Goal: Task Accomplishment & Management: Use online tool/utility

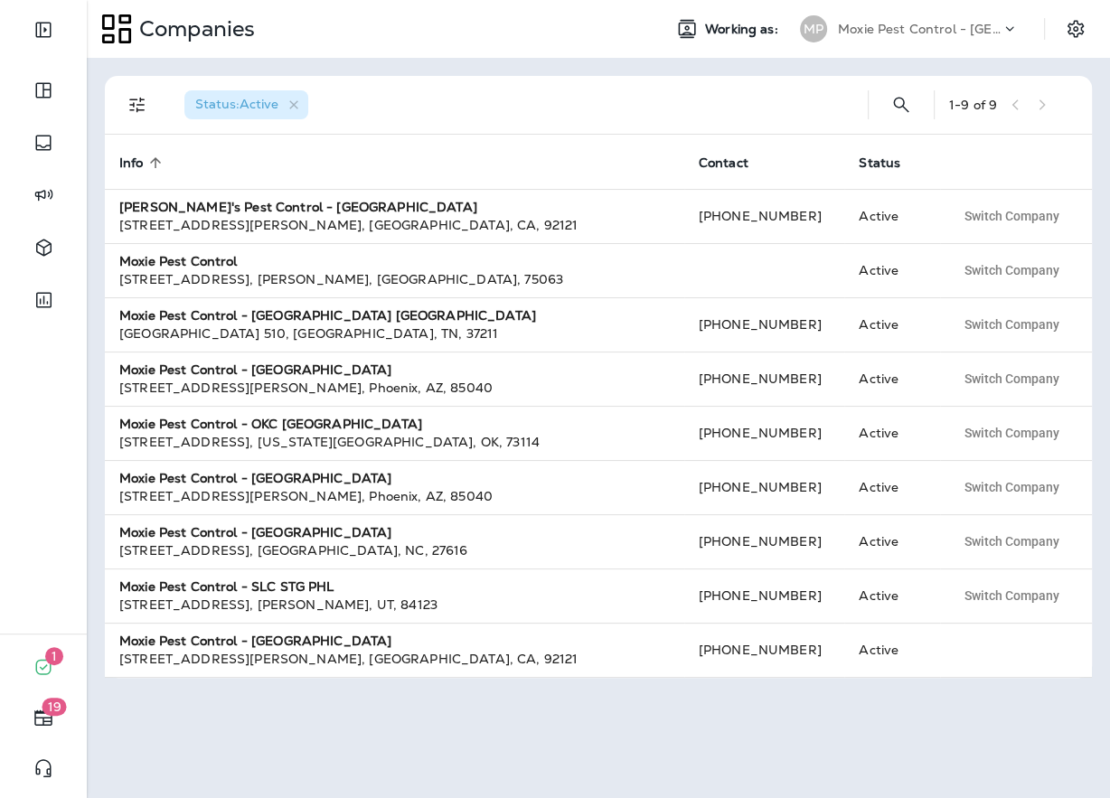
click at [893, 39] on div "Moxie Pest Control - [GEOGRAPHIC_DATA]" at bounding box center [919, 28] width 163 height 27
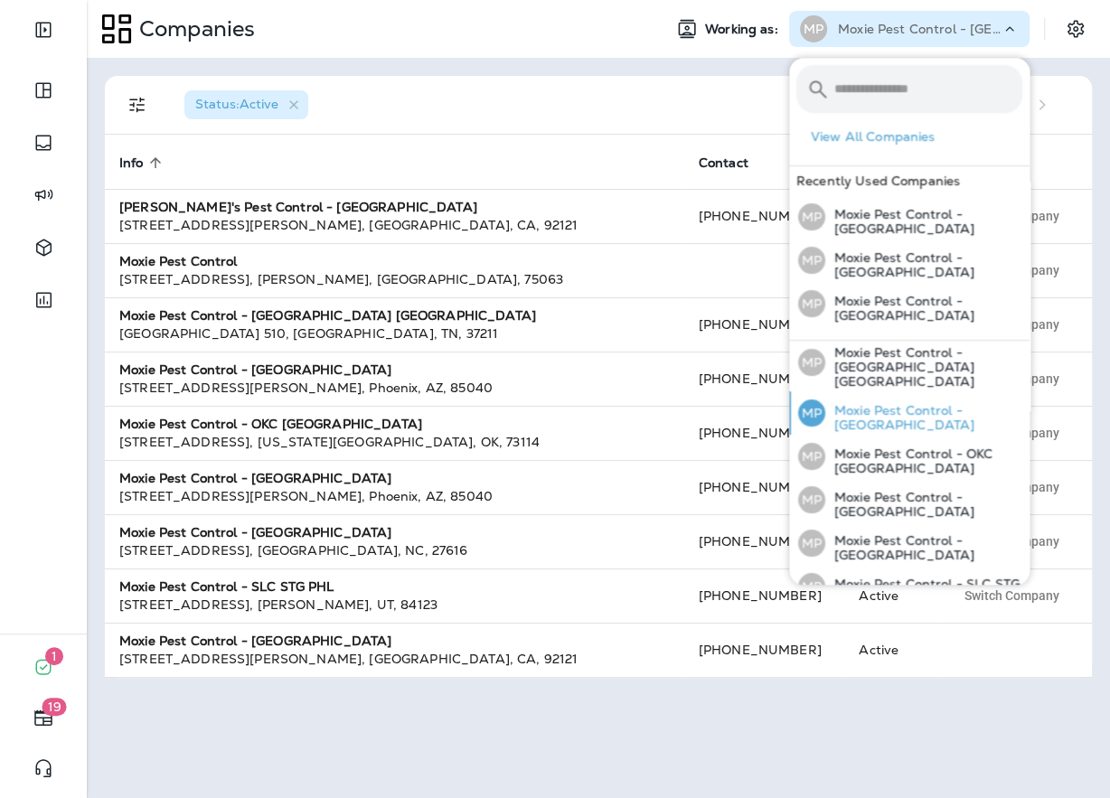
scroll to position [125, 0]
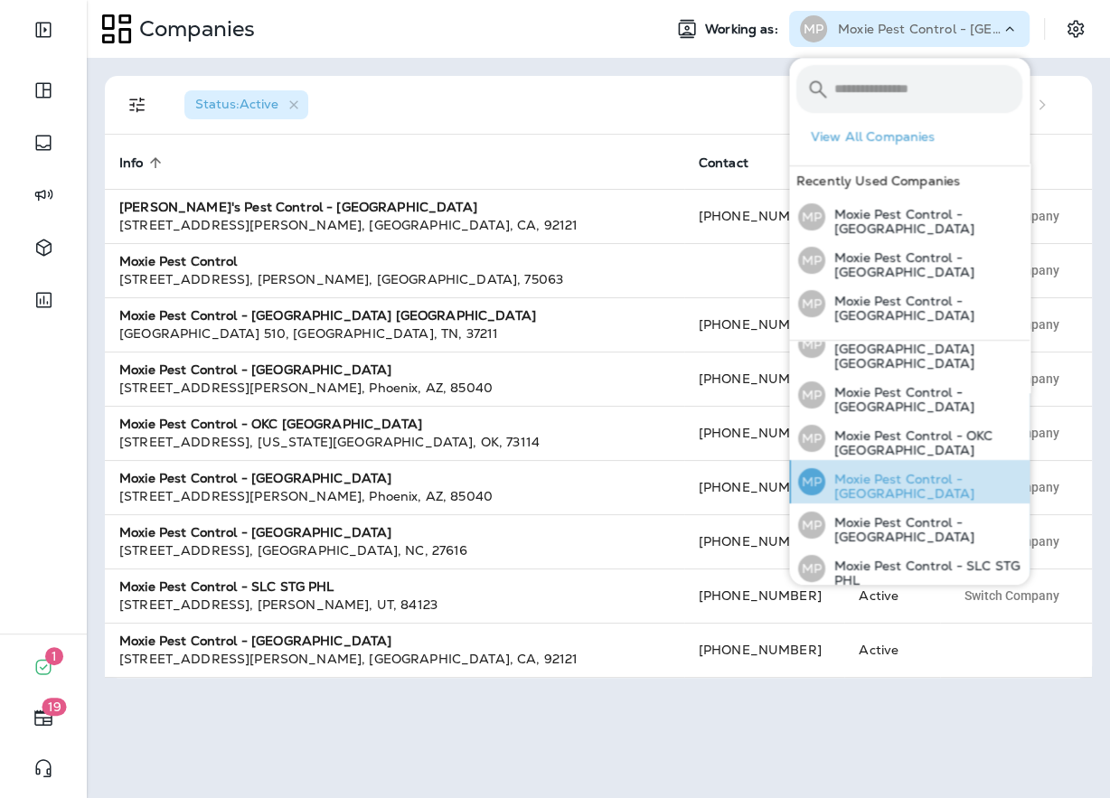
click at [887, 465] on div "MP Moxie Pest Control - [GEOGRAPHIC_DATA]" at bounding box center [910, 481] width 239 height 43
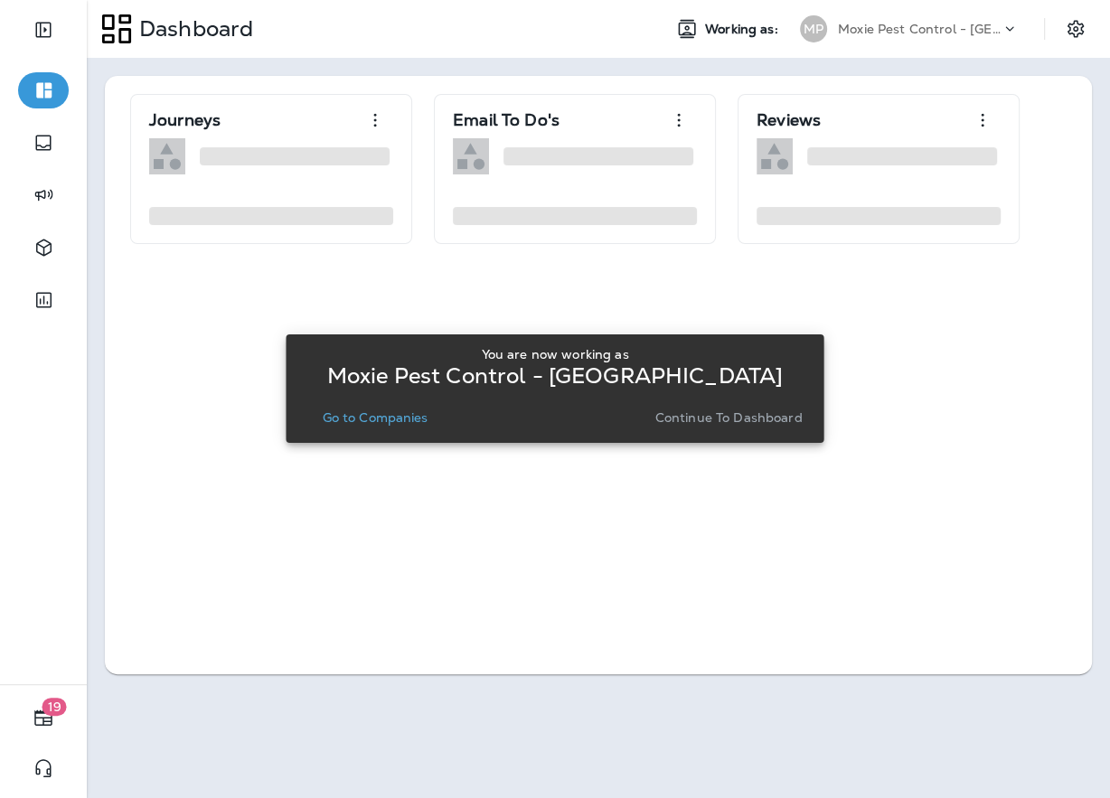
click at [368, 431] on div "You are now working as Moxie Pest Control - Phoenix Go to Companies Continue to…" at bounding box center [554, 389] width 509 height 98
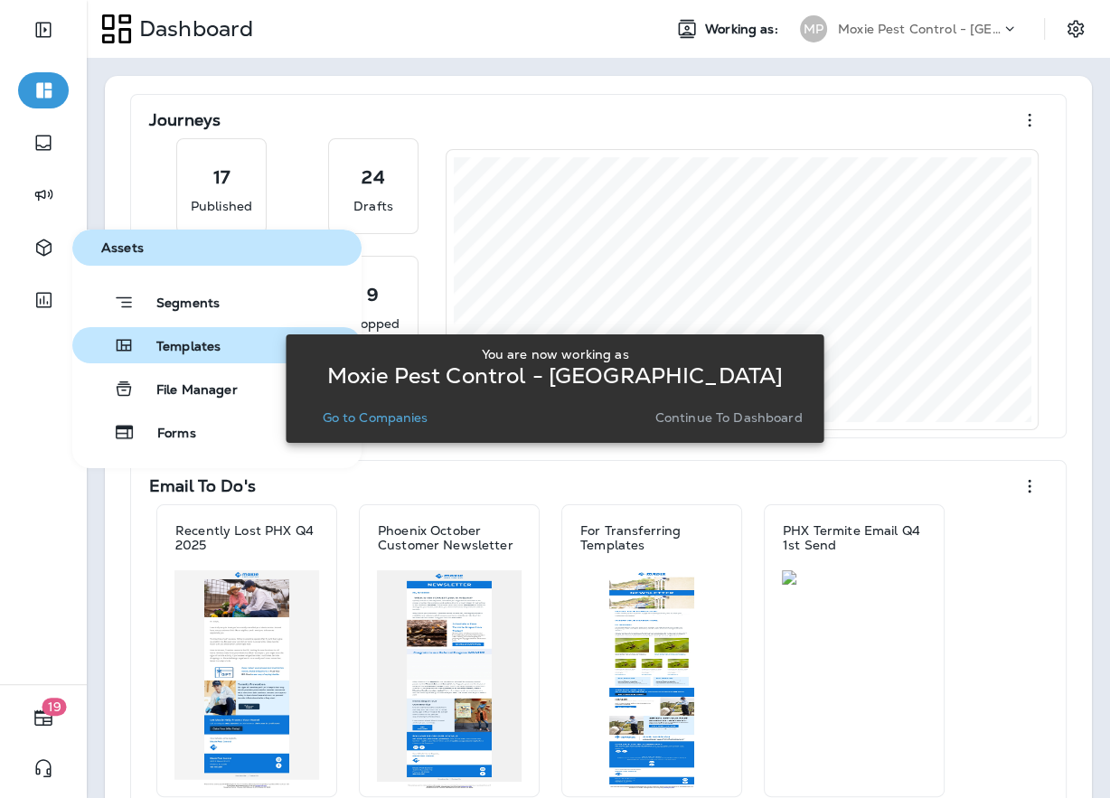
click at [188, 345] on span "Templates" at bounding box center [178, 347] width 86 height 17
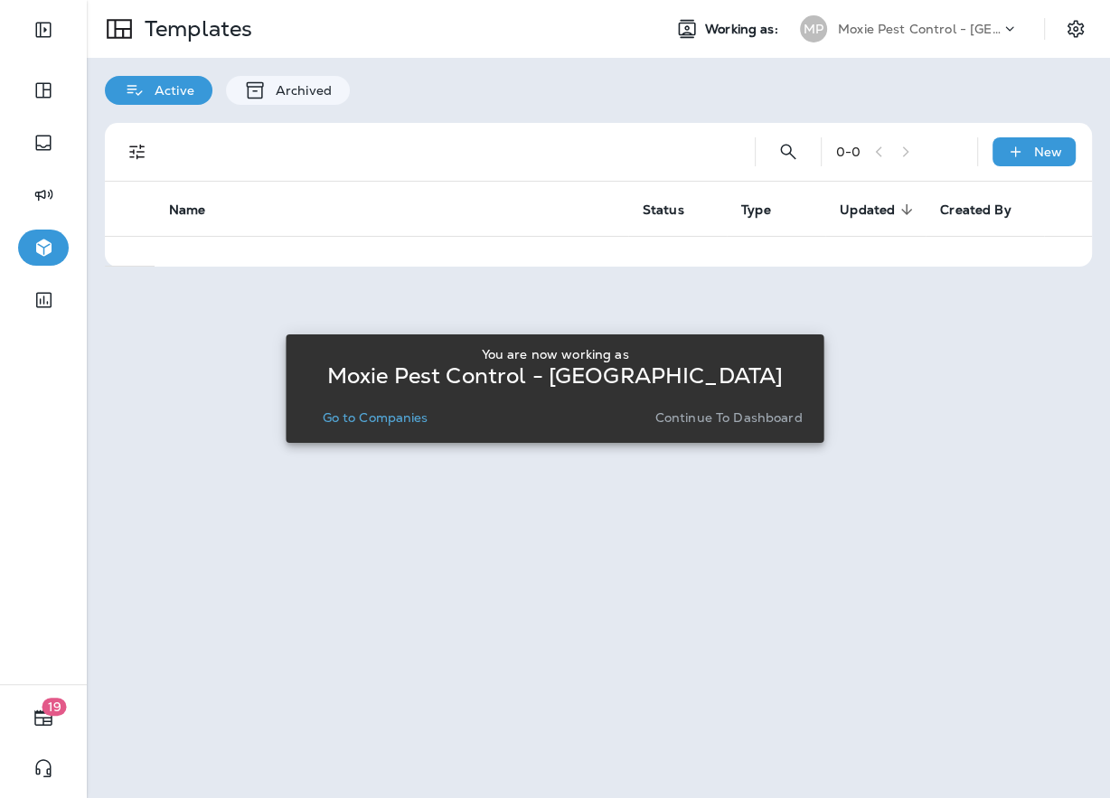
click at [406, 410] on p "Go to Companies" at bounding box center [375, 417] width 106 height 14
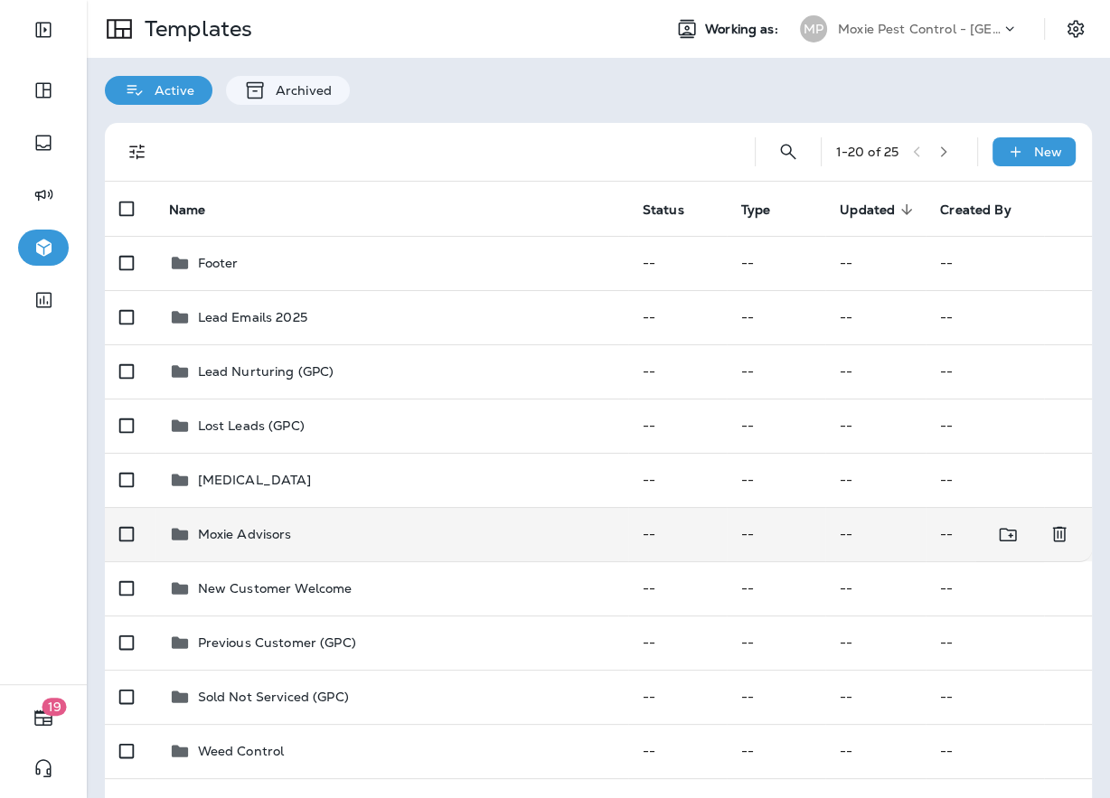
click at [349, 542] on div "Moxie Advisors" at bounding box center [391, 534] width 445 height 22
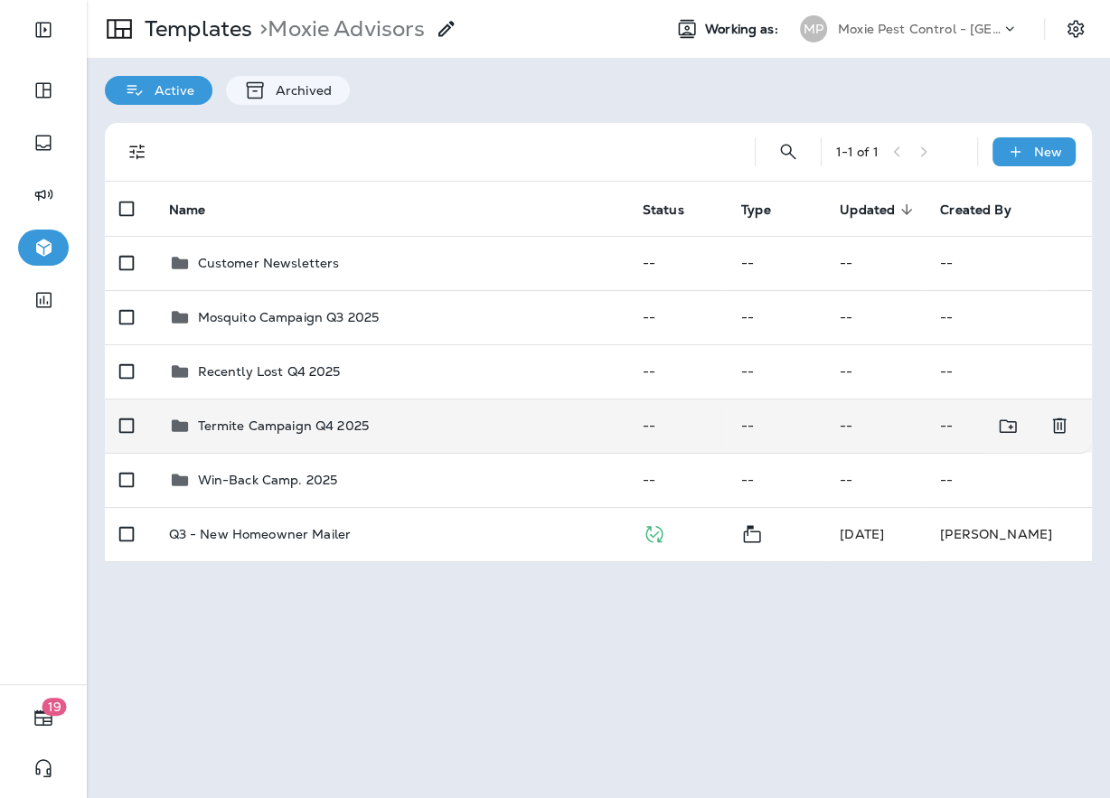
click at [331, 403] on td "Termite Campaign Q4 2025" at bounding box center [392, 426] width 474 height 54
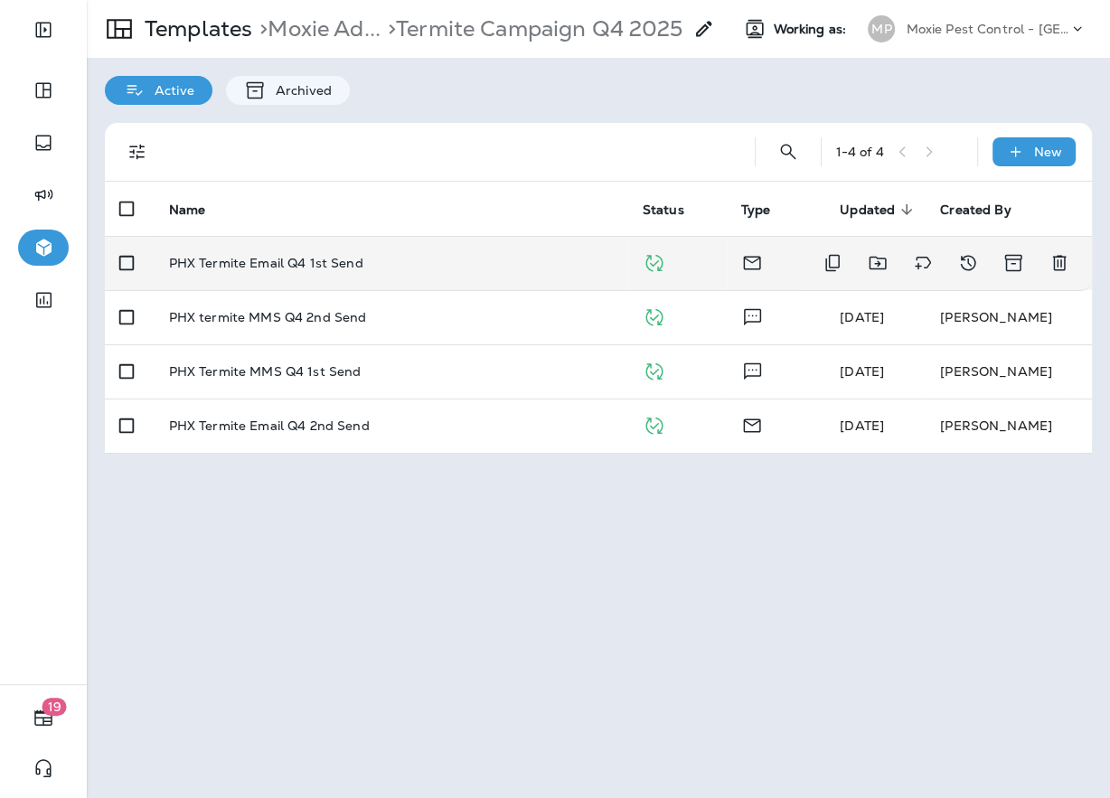
click at [359, 261] on div "PHX Termite Email Q4 1st Send" at bounding box center [391, 263] width 445 height 14
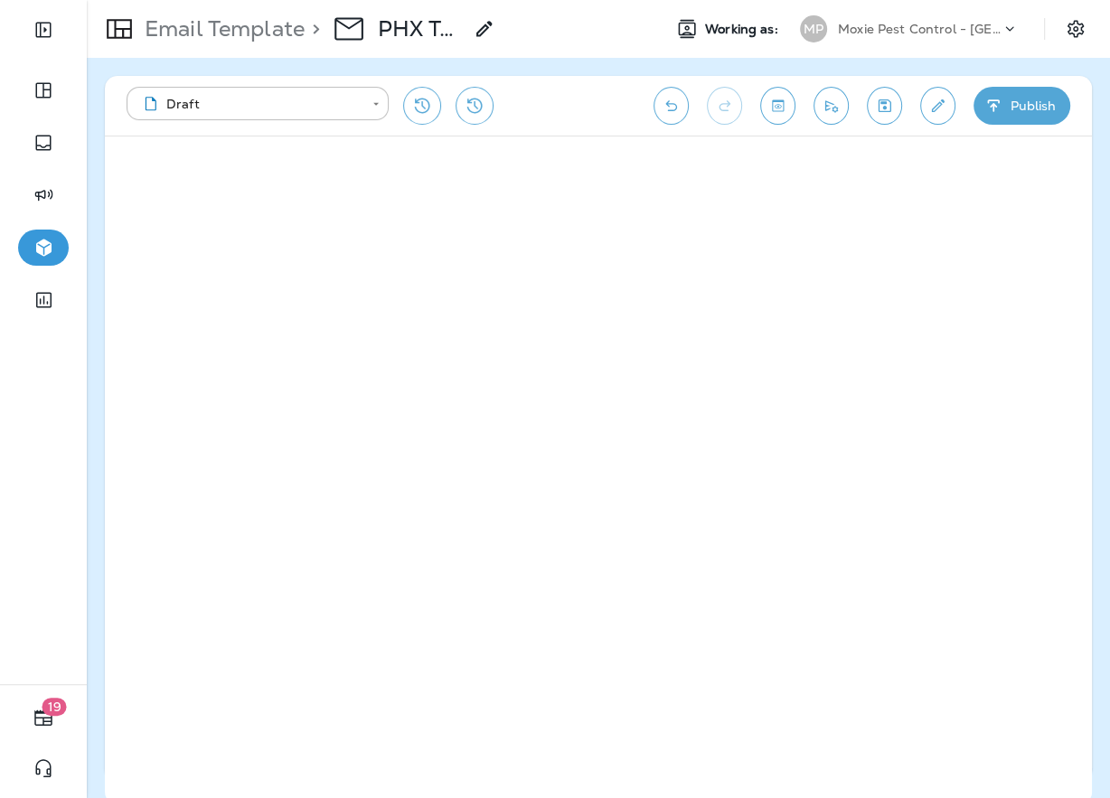
click at [198, 30] on p "Email Template" at bounding box center [220, 28] width 167 height 27
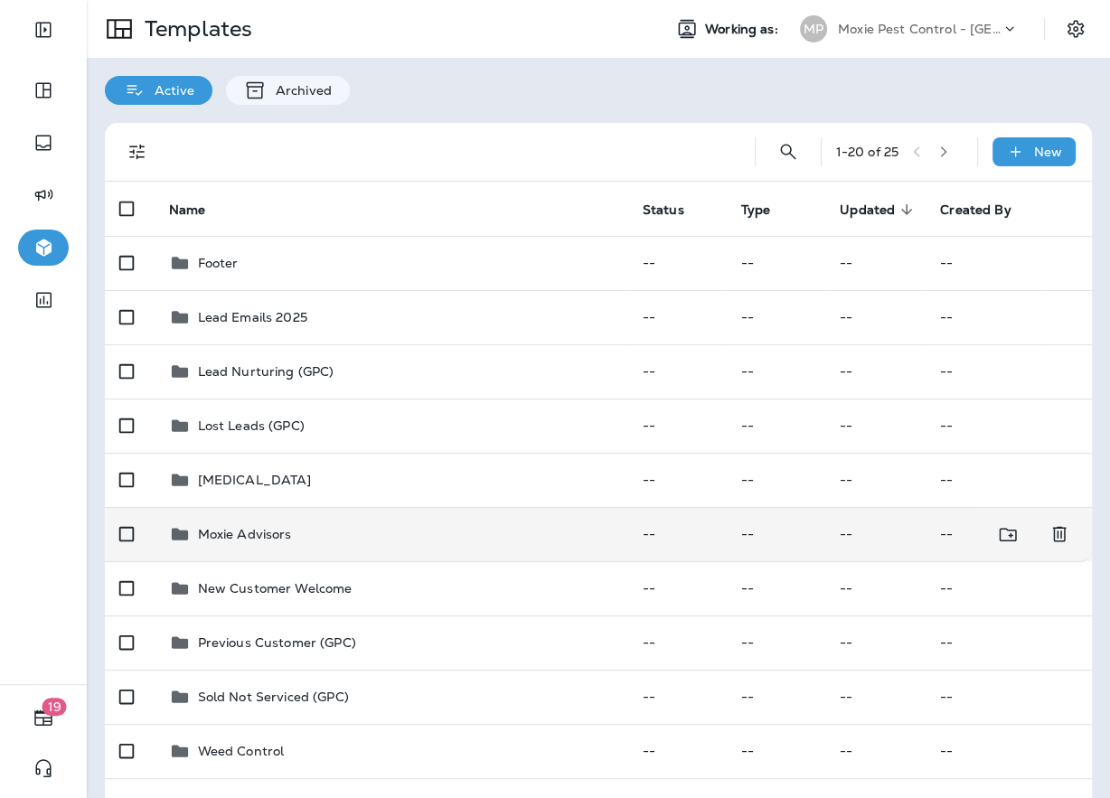
click at [298, 529] on div "Moxie Advisors" at bounding box center [391, 534] width 445 height 22
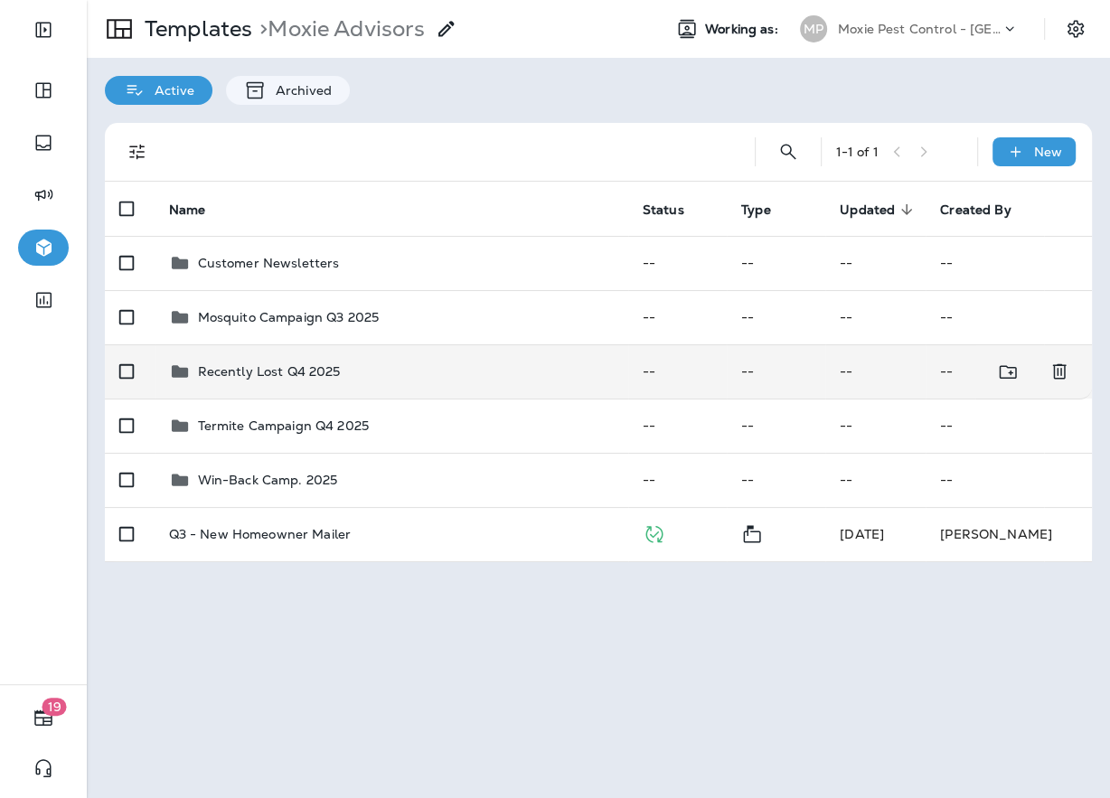
click at [287, 365] on p "Recently Lost Q4 2025" at bounding box center [269, 371] width 143 height 14
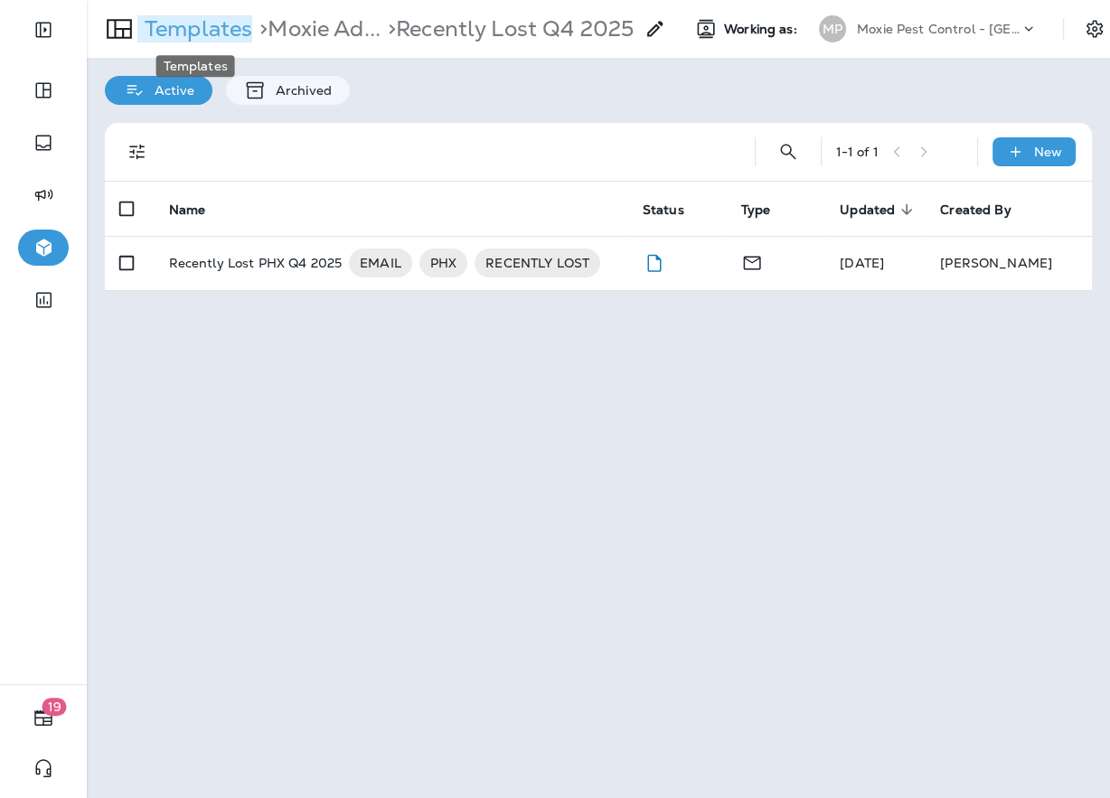
click at [230, 33] on p "Templates" at bounding box center [194, 28] width 115 height 27
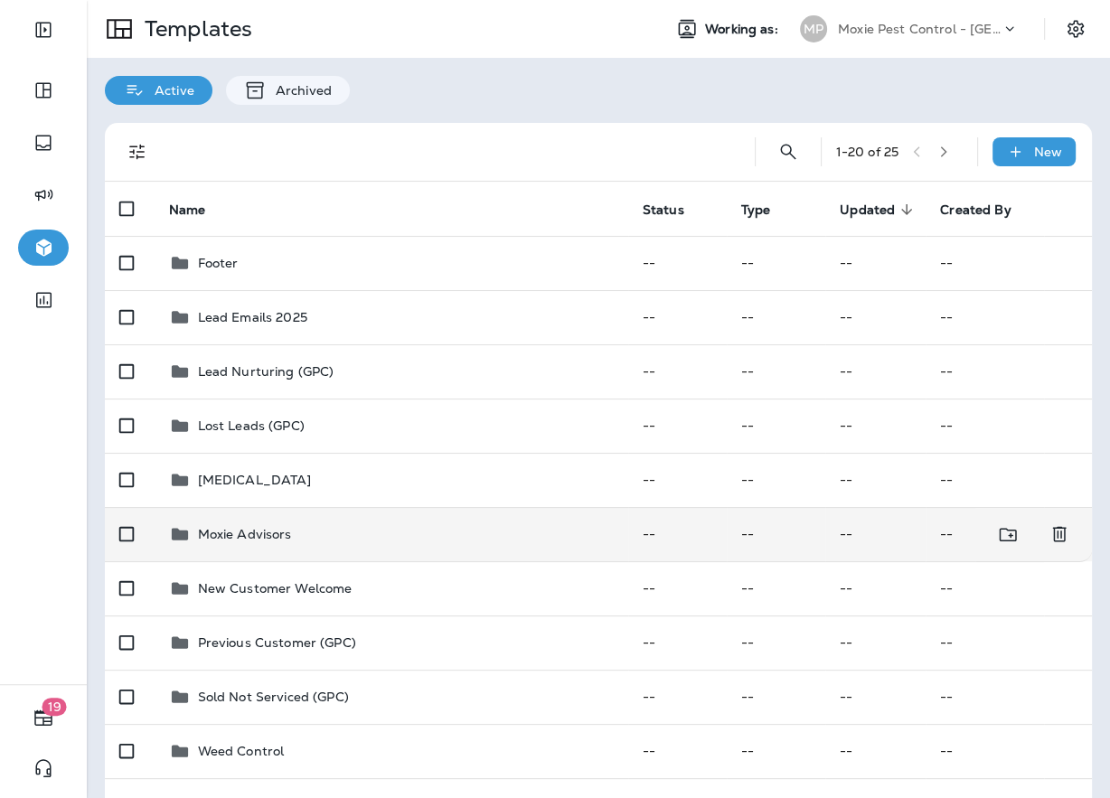
click at [241, 528] on p "Moxie Advisors" at bounding box center [245, 534] width 94 height 14
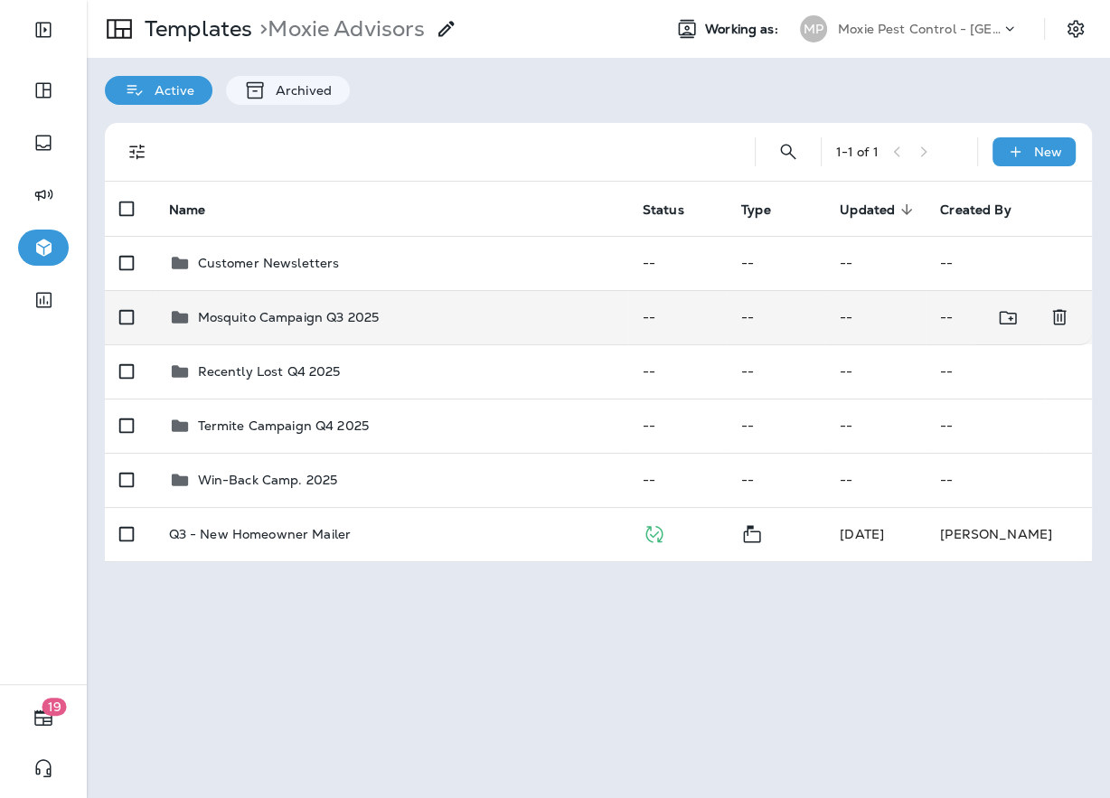
click at [264, 314] on p "Mosquito Campaign Q3 2025" at bounding box center [289, 317] width 182 height 14
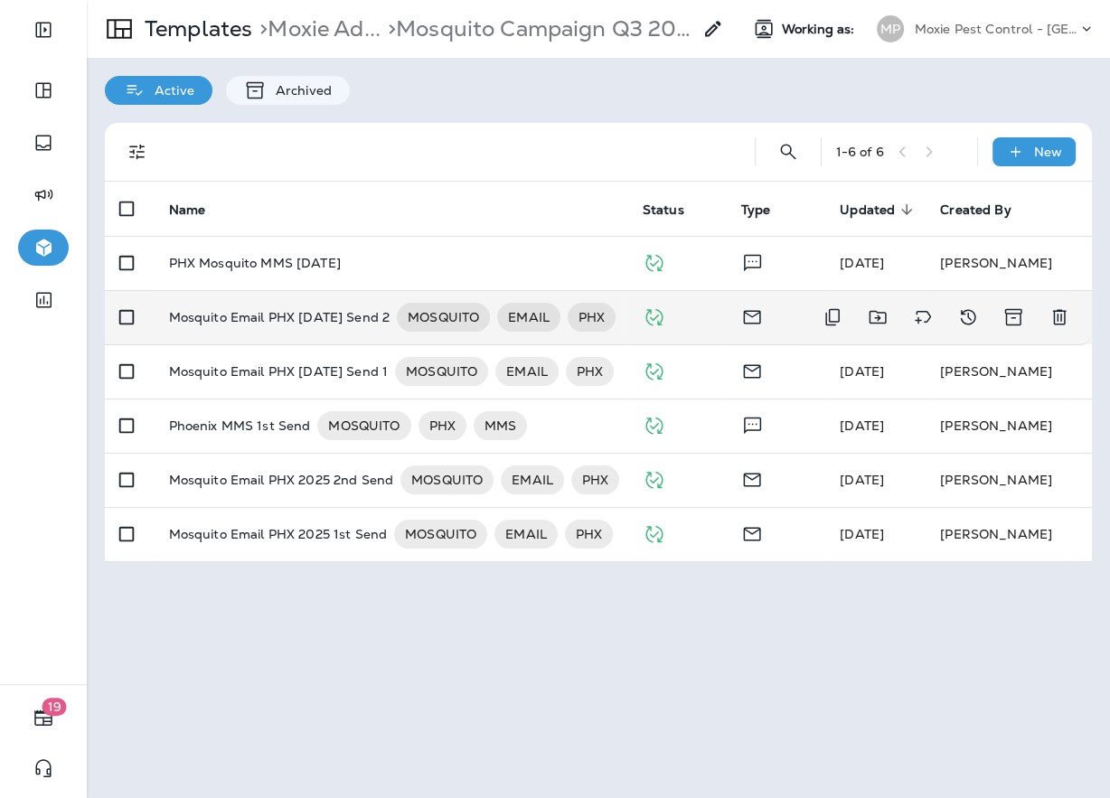
click at [279, 307] on p "Mosquito Email PHX [DATE] Send 2" at bounding box center [279, 317] width 221 height 29
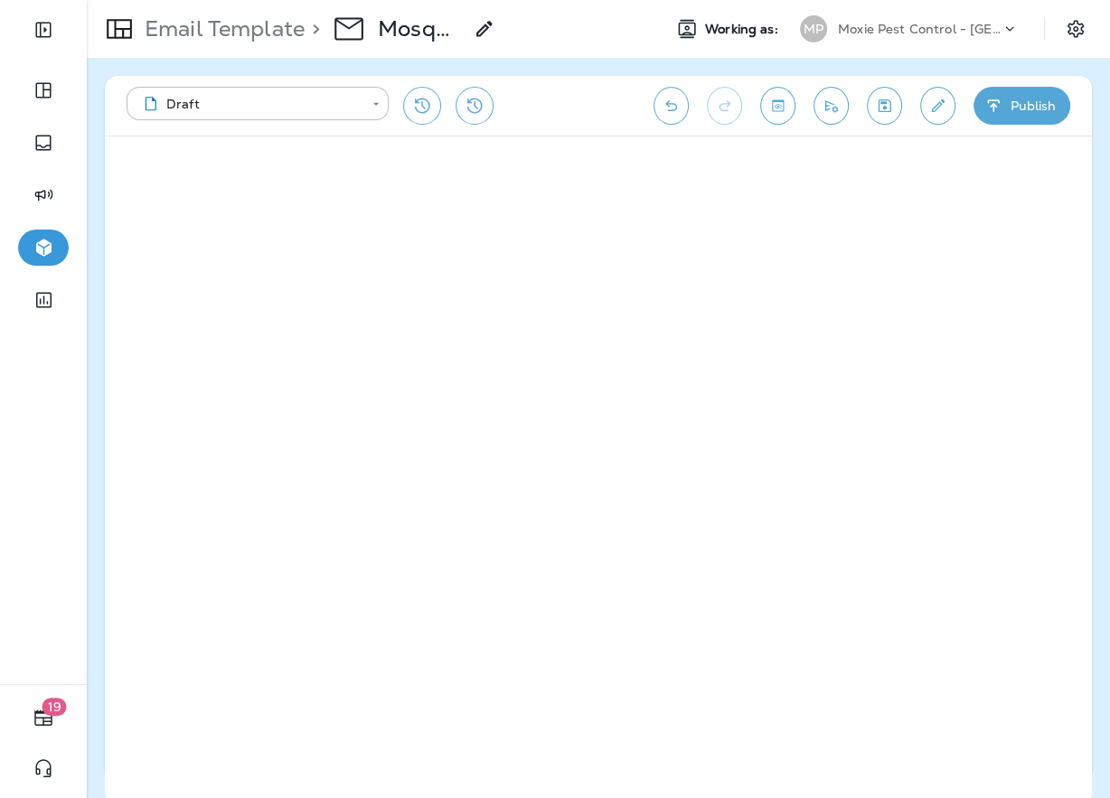
click at [256, 40] on p "Email Template" at bounding box center [220, 28] width 167 height 27
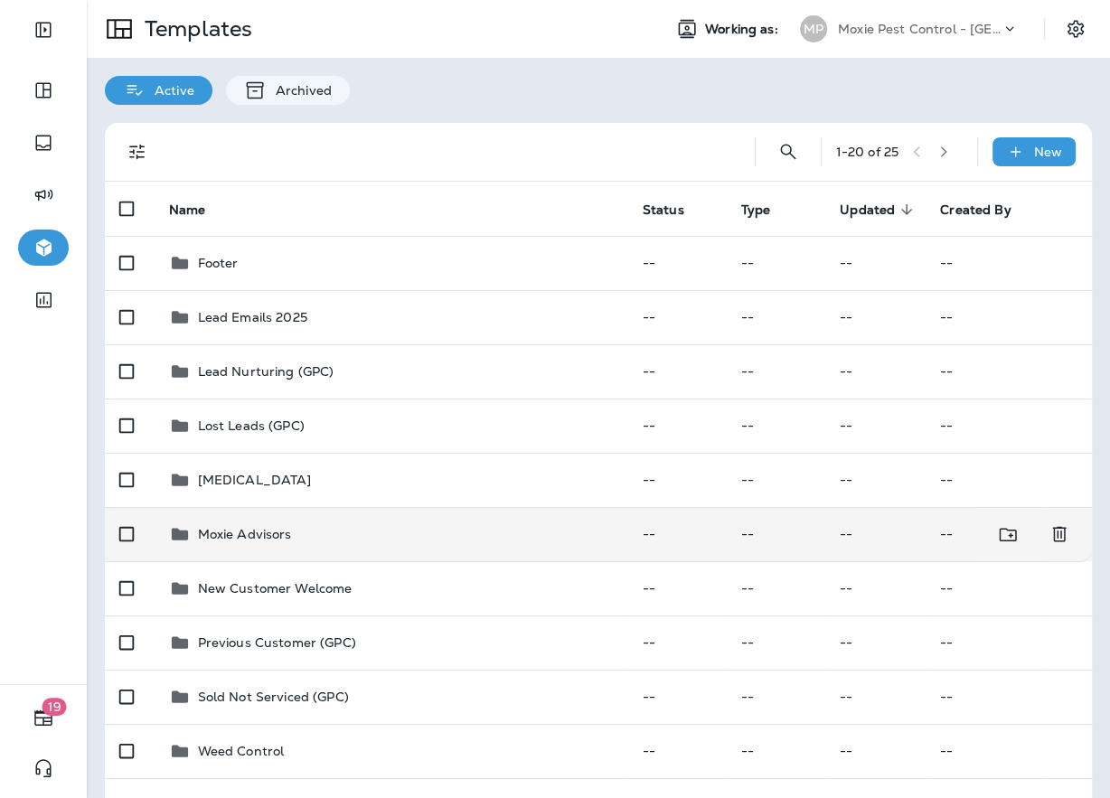
click at [250, 528] on p "Moxie Advisors" at bounding box center [245, 534] width 94 height 14
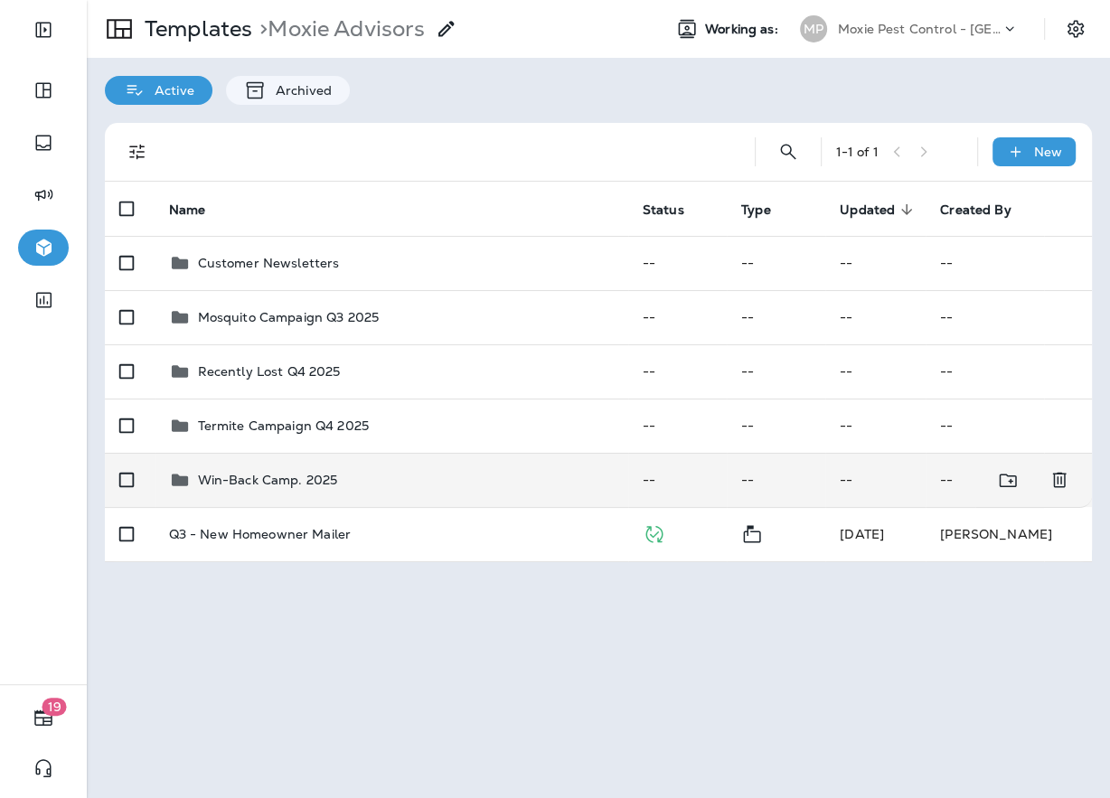
click at [381, 501] on td "Win-Back Camp. 2025" at bounding box center [392, 480] width 474 height 54
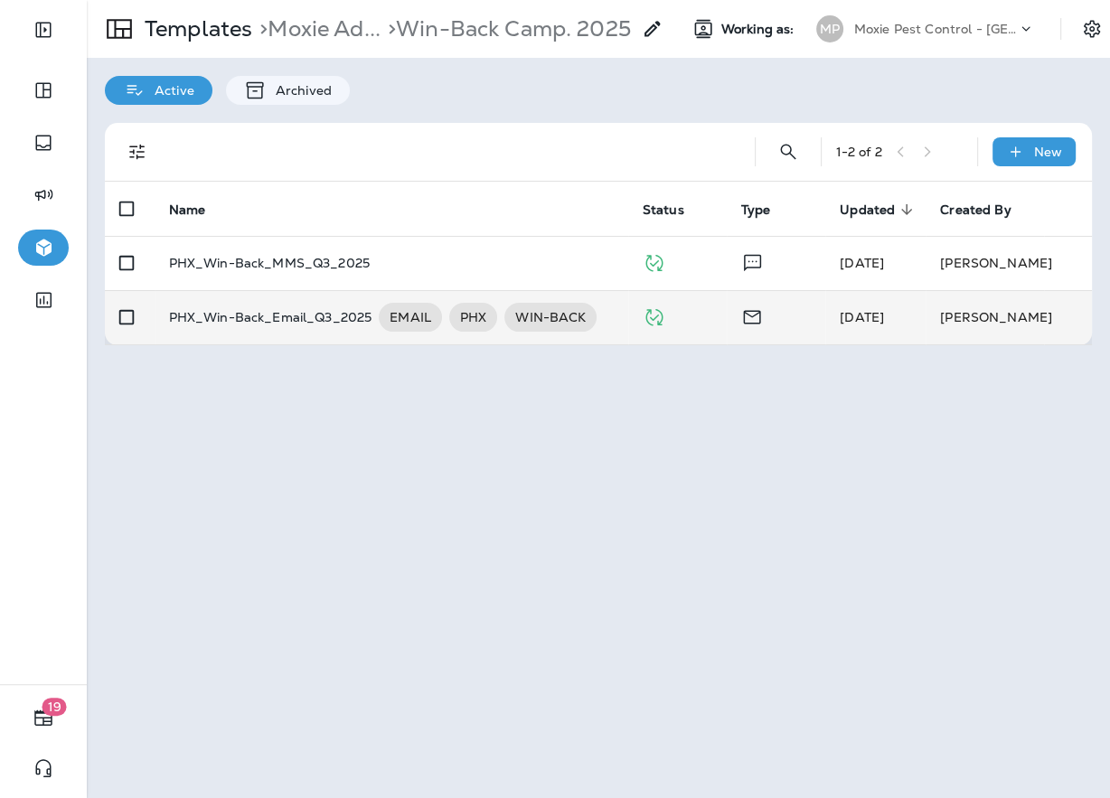
click at [215, 334] on td "PHX_Win-Back_Email_Q3_2025 EMAIL PHX WIN-BACK" at bounding box center [392, 317] width 474 height 54
